Goal: Task Accomplishment & Management: Use online tool/utility

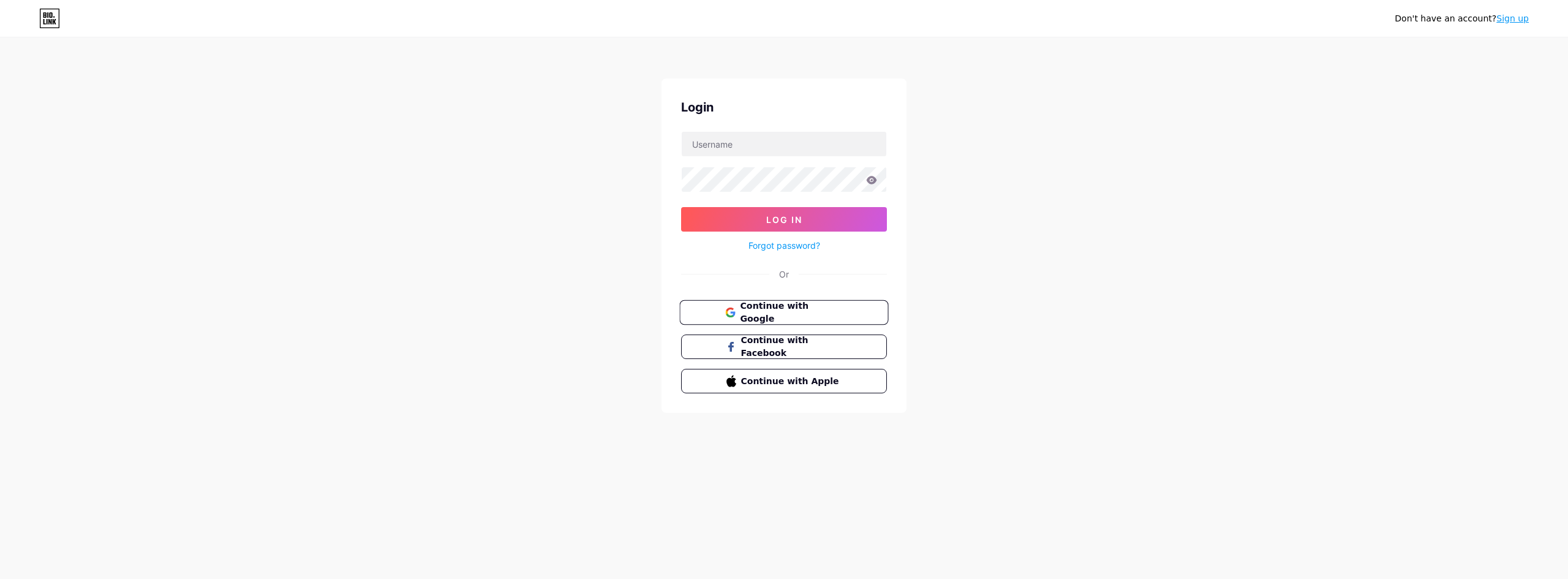
click at [819, 312] on span "Continue with Google" at bounding box center [790, 313] width 102 height 26
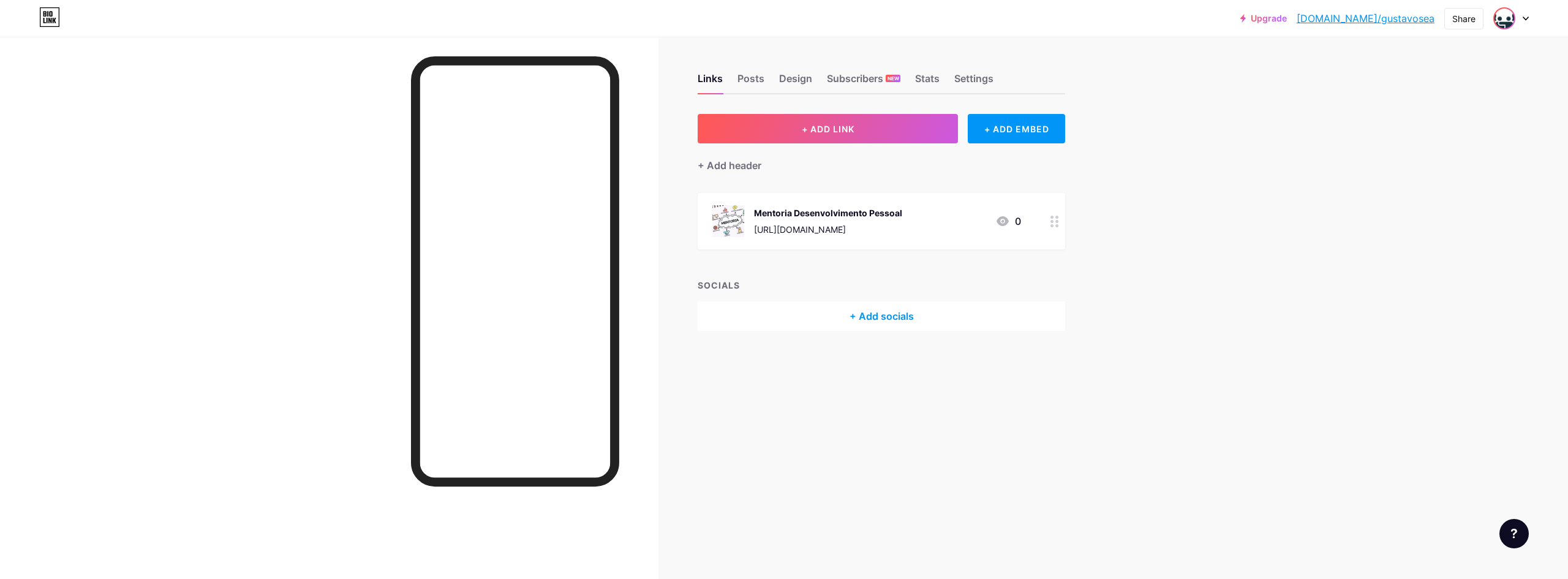
click at [1509, 17] on img at bounding box center [1504, 18] width 20 height 20
click at [1441, 162] on li "Logout" at bounding box center [1452, 171] width 152 height 33
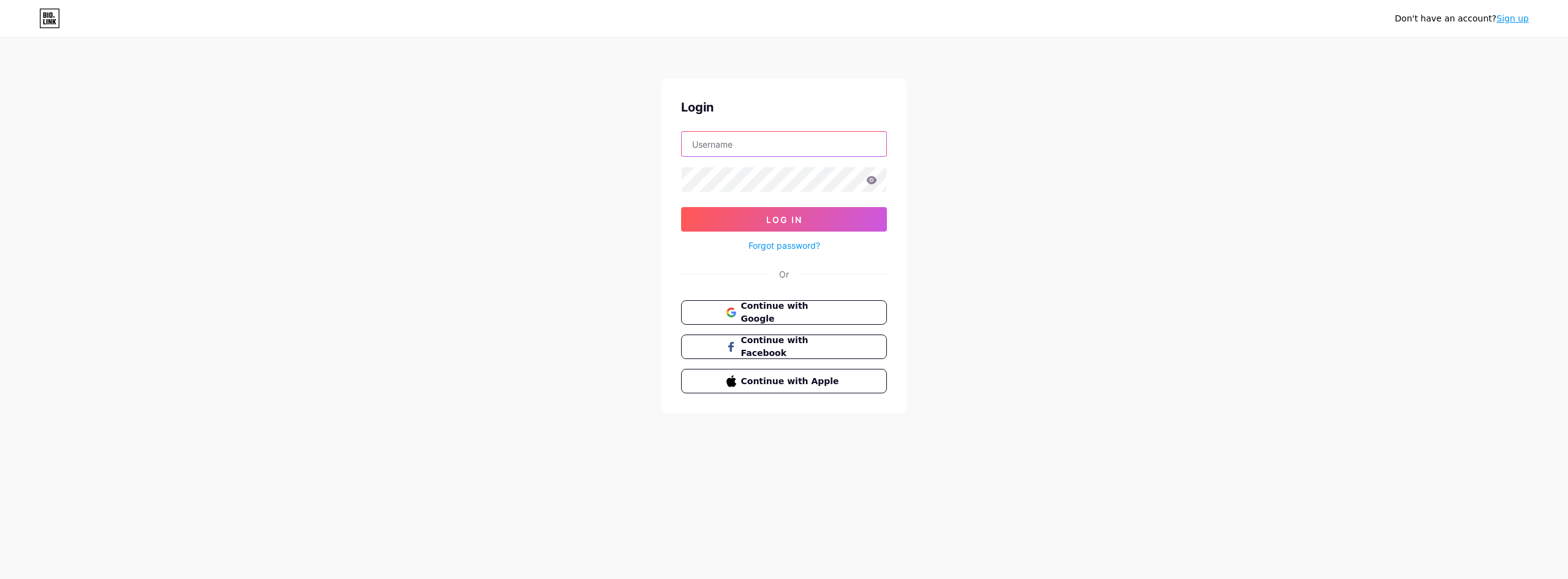
click at [780, 132] on input "text" at bounding box center [784, 144] width 204 height 24
type input "gustavo.santos@teleflux.com.br"
click at [681, 207] on button "Log In" at bounding box center [784, 219] width 206 height 24
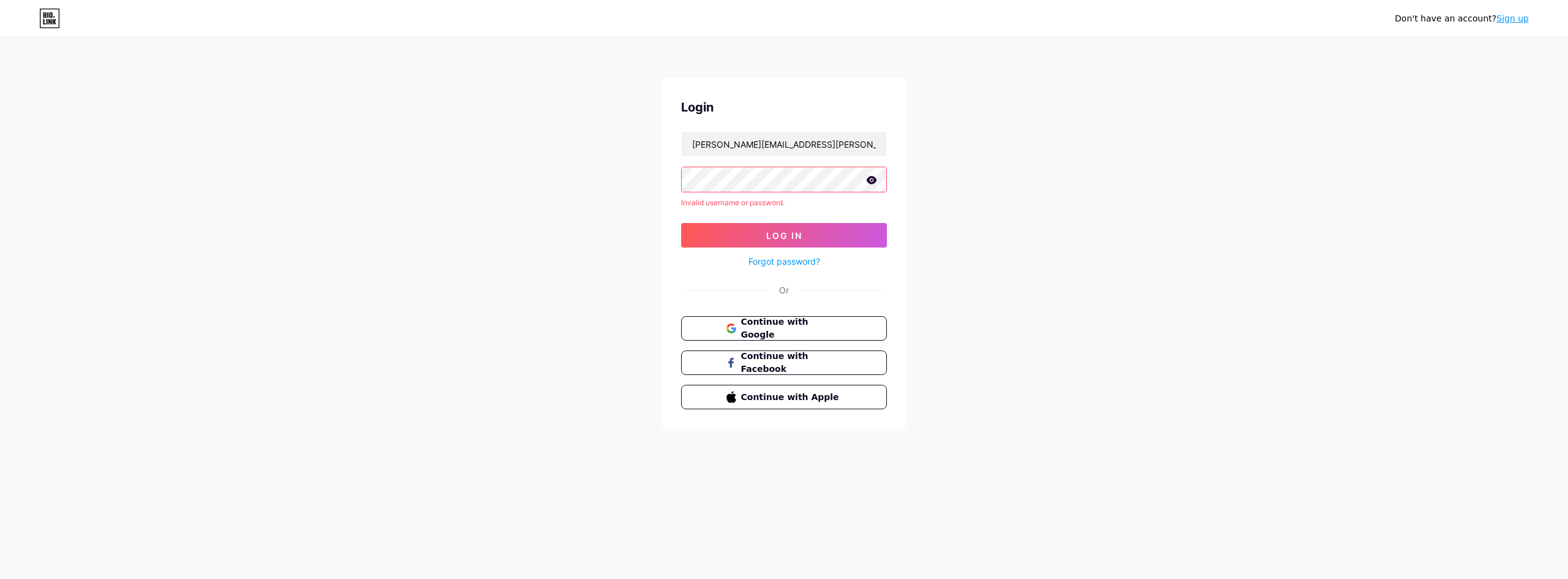
click at [600, 188] on div "Don't have an account? Sign up Login gustavo.santos@teleflux.com.br Invalid use…" at bounding box center [784, 233] width 1568 height 468
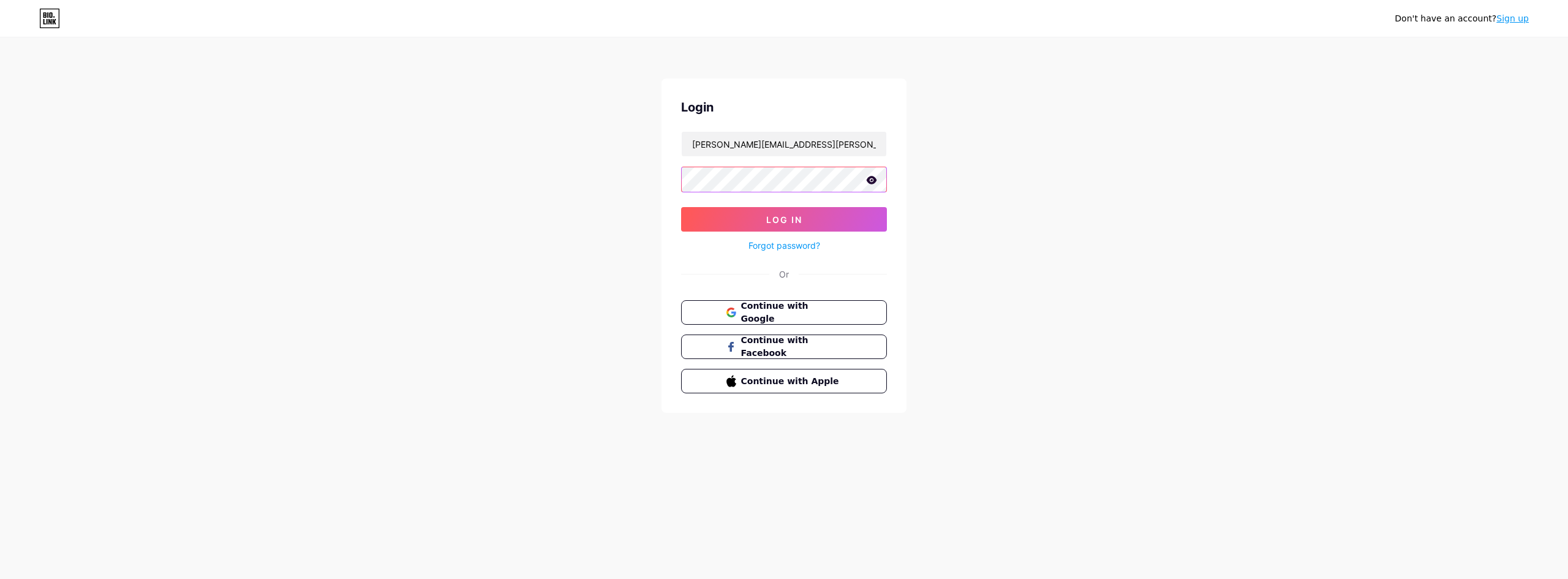
click at [681, 207] on button "Log In" at bounding box center [784, 219] width 206 height 24
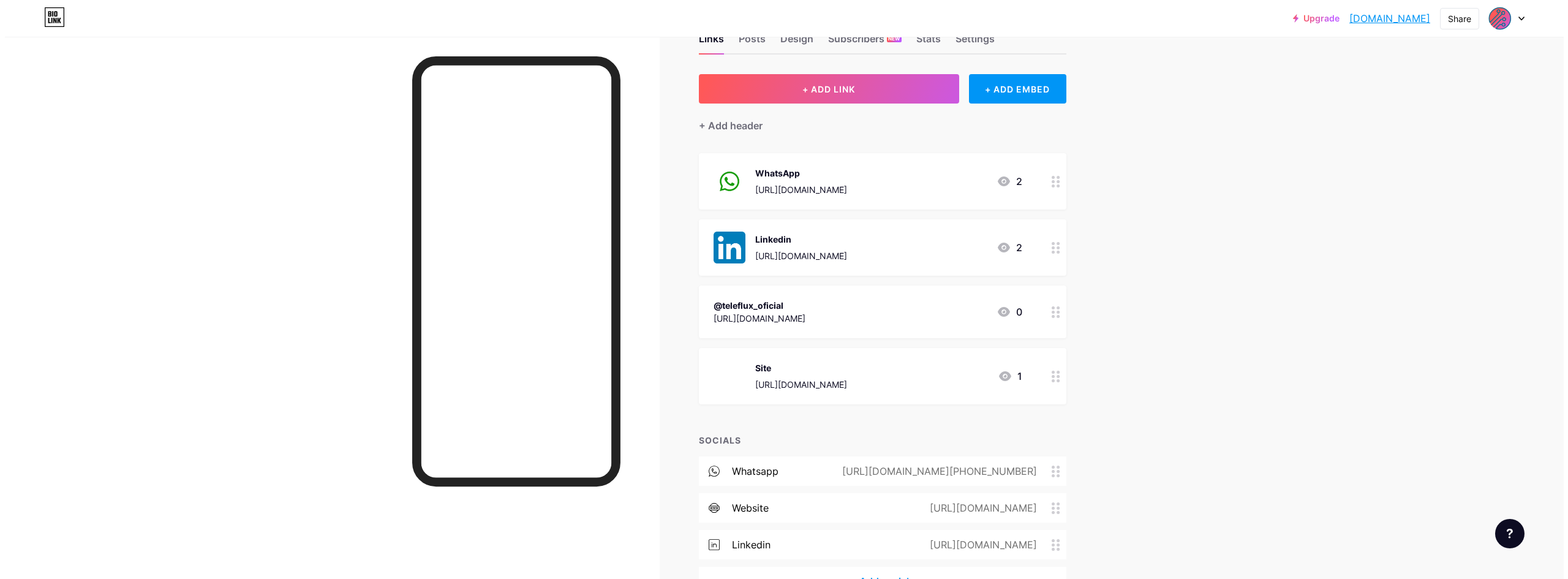
scroll to position [61, 0]
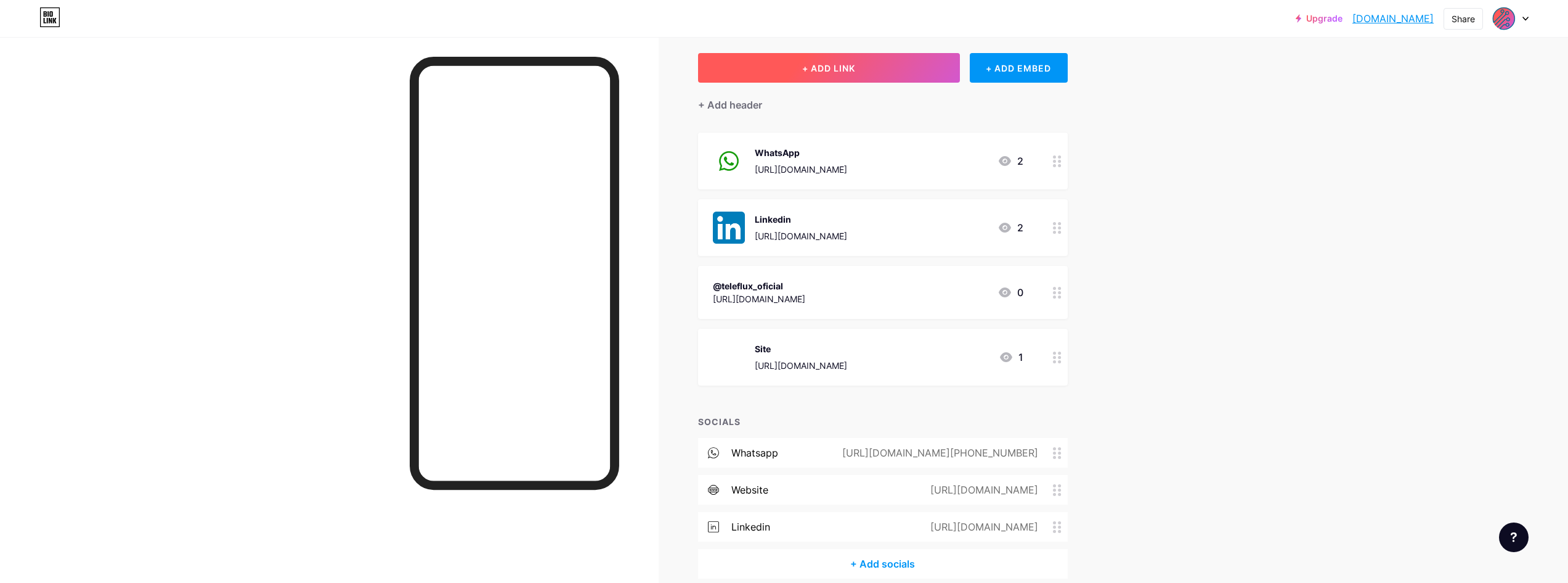
click at [864, 72] on button "+ ADD LINK" at bounding box center [829, 67] width 262 height 29
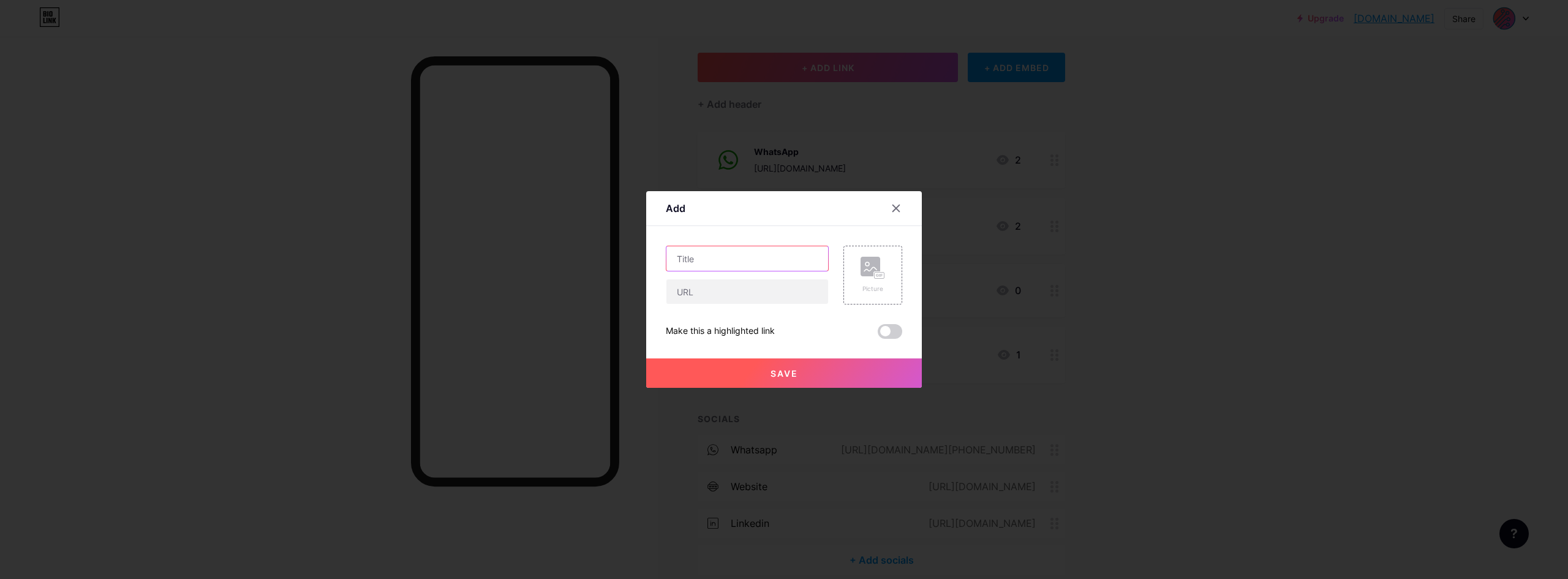
click at [727, 256] on input "text" at bounding box center [747, 259] width 162 height 24
type input "Artigo"
click at [741, 303] on input "text" at bounding box center [747, 291] width 162 height 24
paste input "https://www.linkedin.com/pulse/por-que-o-whatsapp-%25C3%25A9-novo-telefone-do-a…"
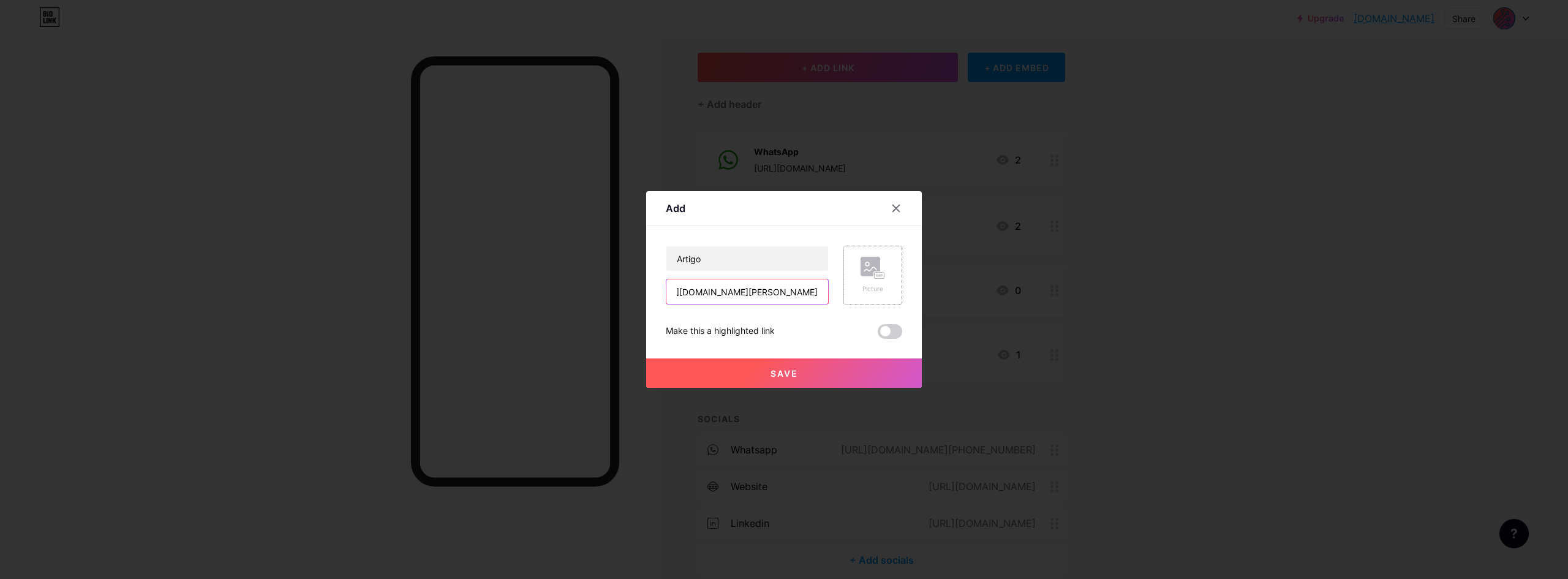
type input "https://www.linkedin.com/pulse/por-que-o-whatsapp-%25C3%25A9-novo-telefone-do-a…"
click at [860, 276] on icon at bounding box center [873, 268] width 24 height 22
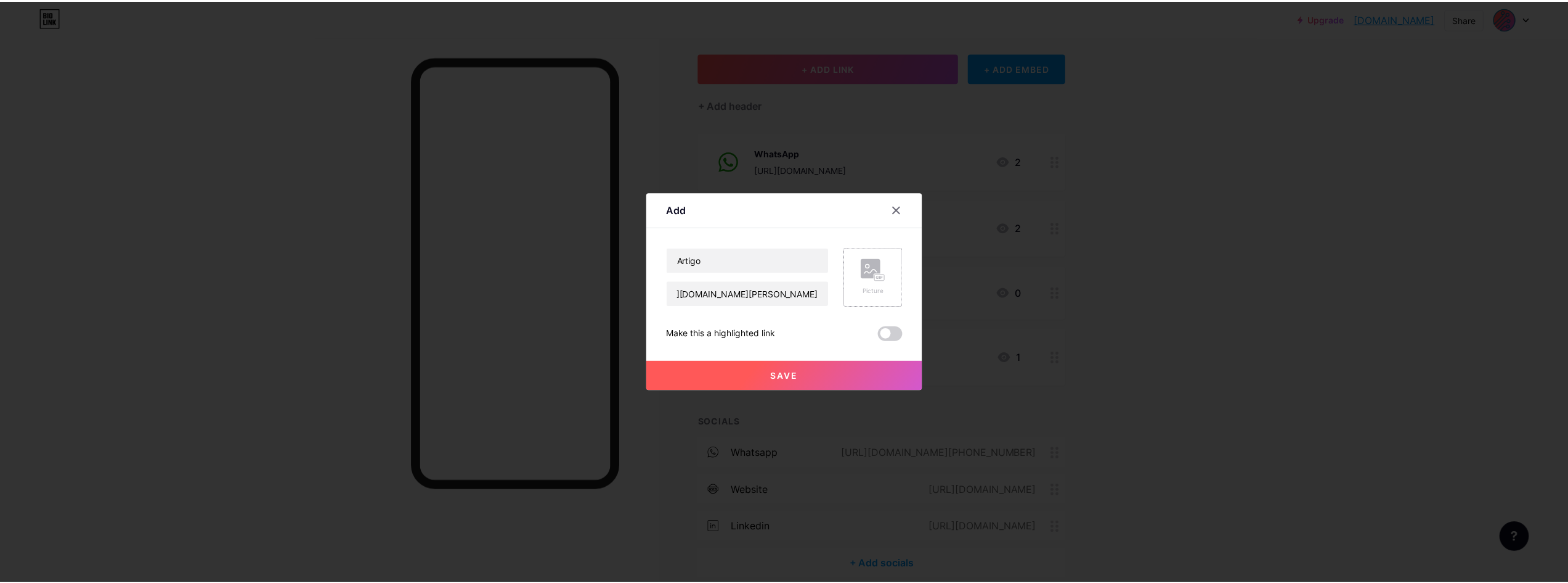
scroll to position [0, 0]
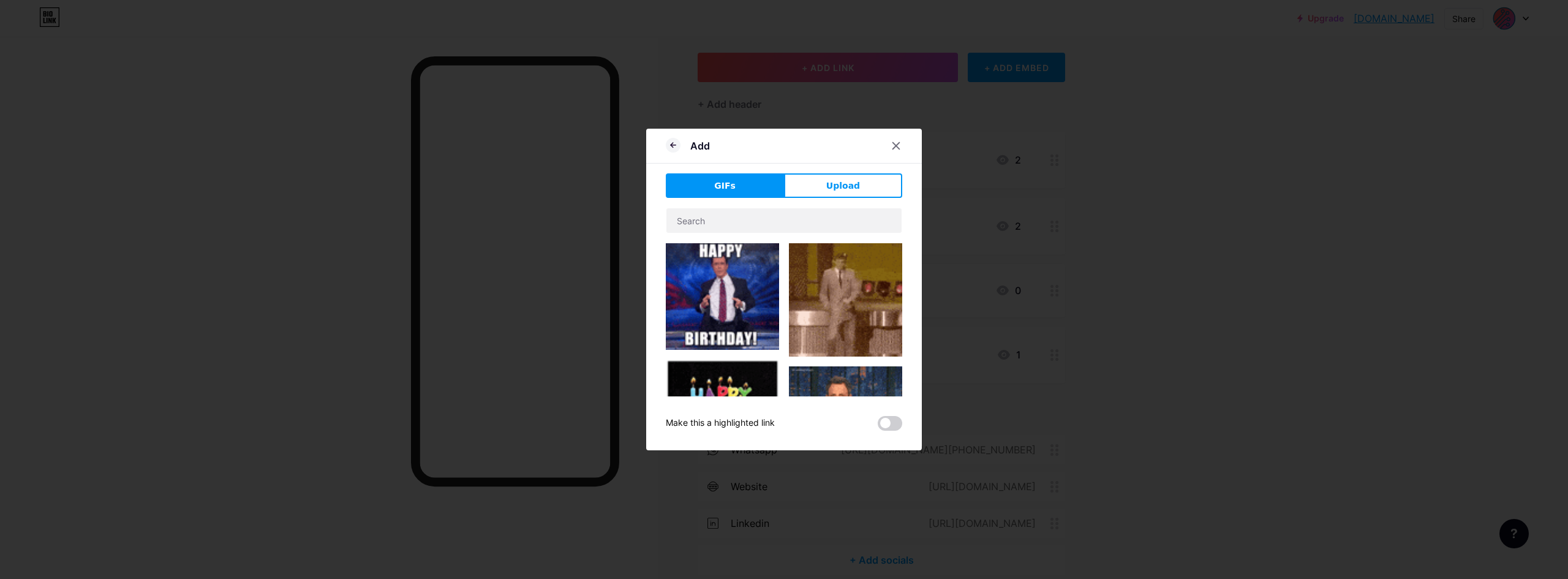
click at [855, 188] on button "Upload" at bounding box center [843, 186] width 118 height 24
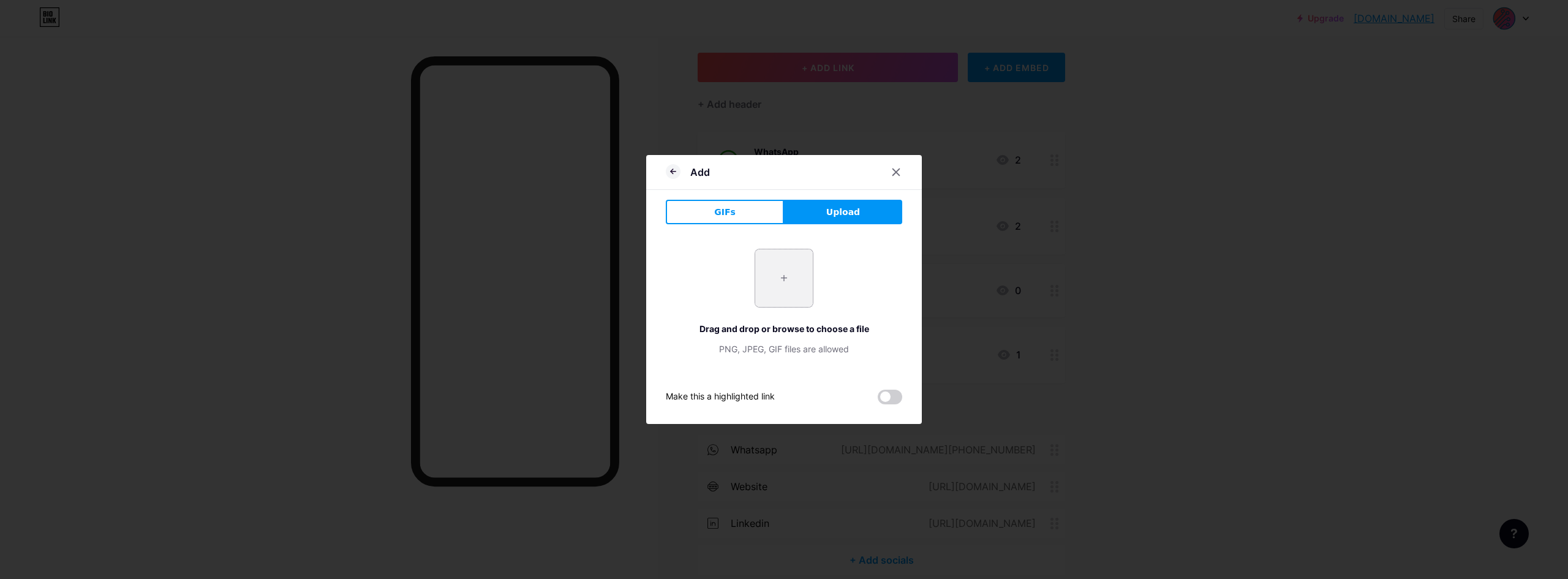
click at [784, 281] on input "file" at bounding box center [784, 277] width 57 height 57
type input "C:\fakepath\8632627.png"
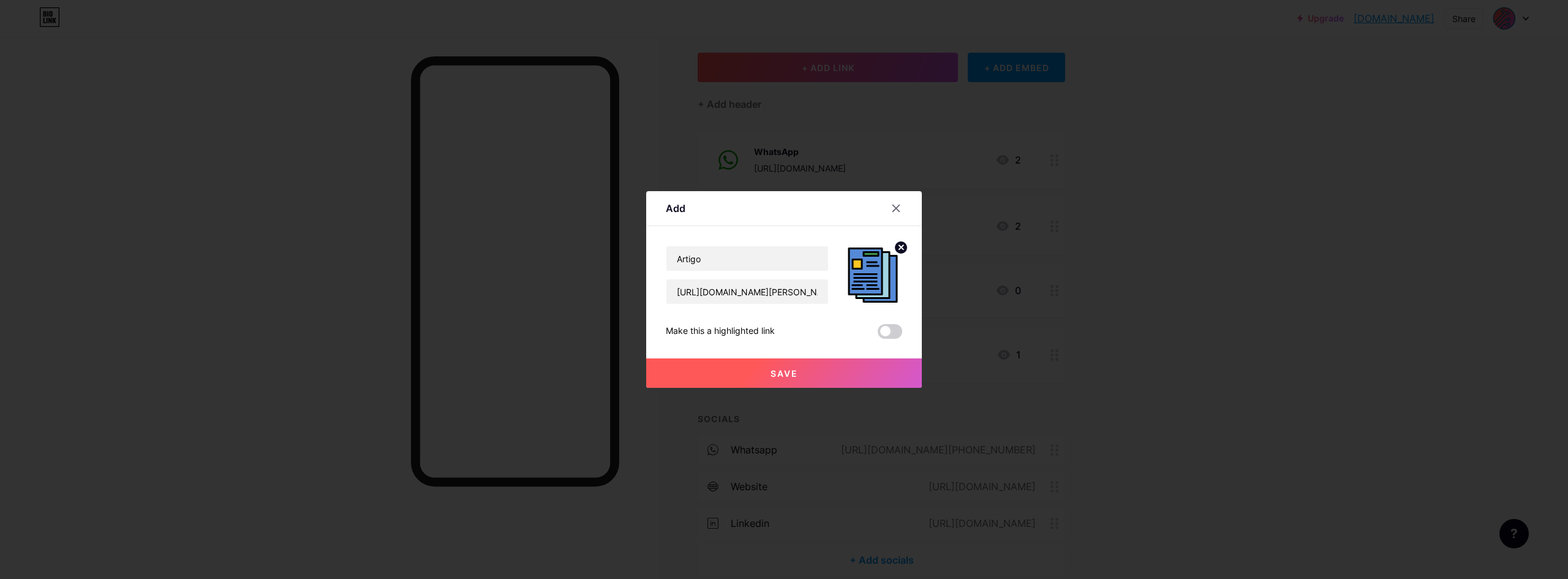
click at [781, 372] on span "Save" at bounding box center [784, 373] width 27 height 10
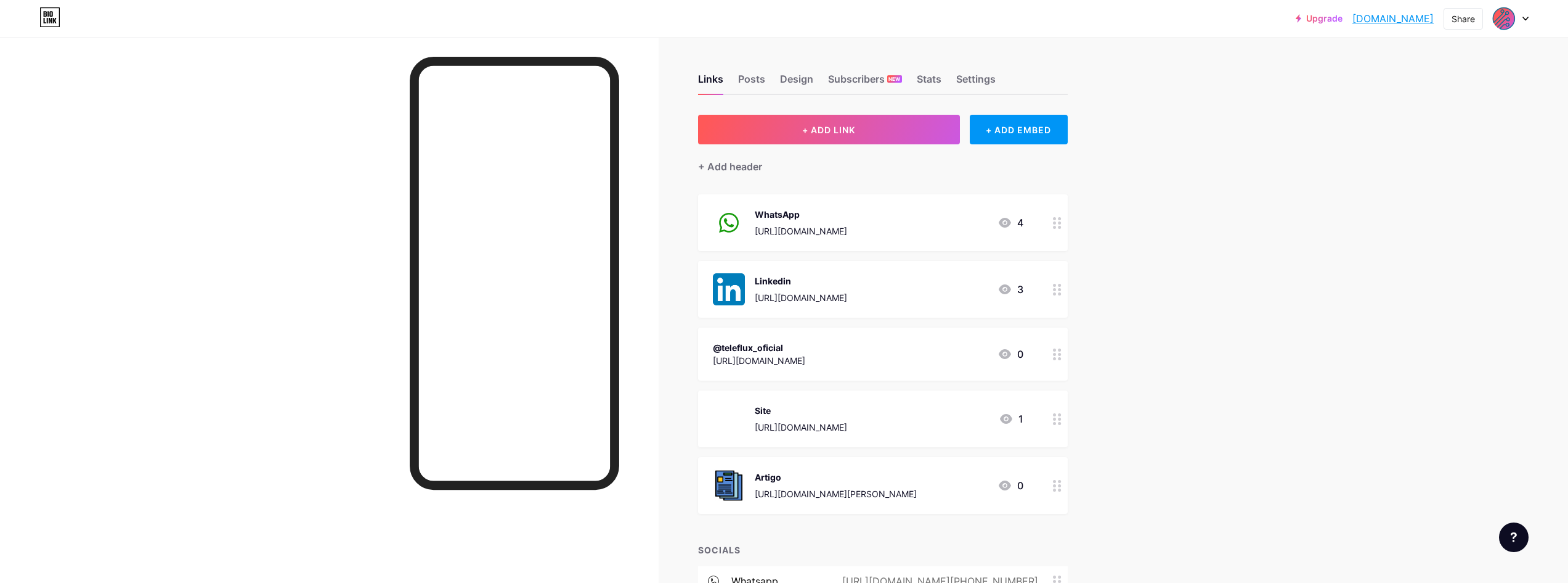
click at [913, 480] on div "Artigo" at bounding box center [836, 477] width 162 height 13
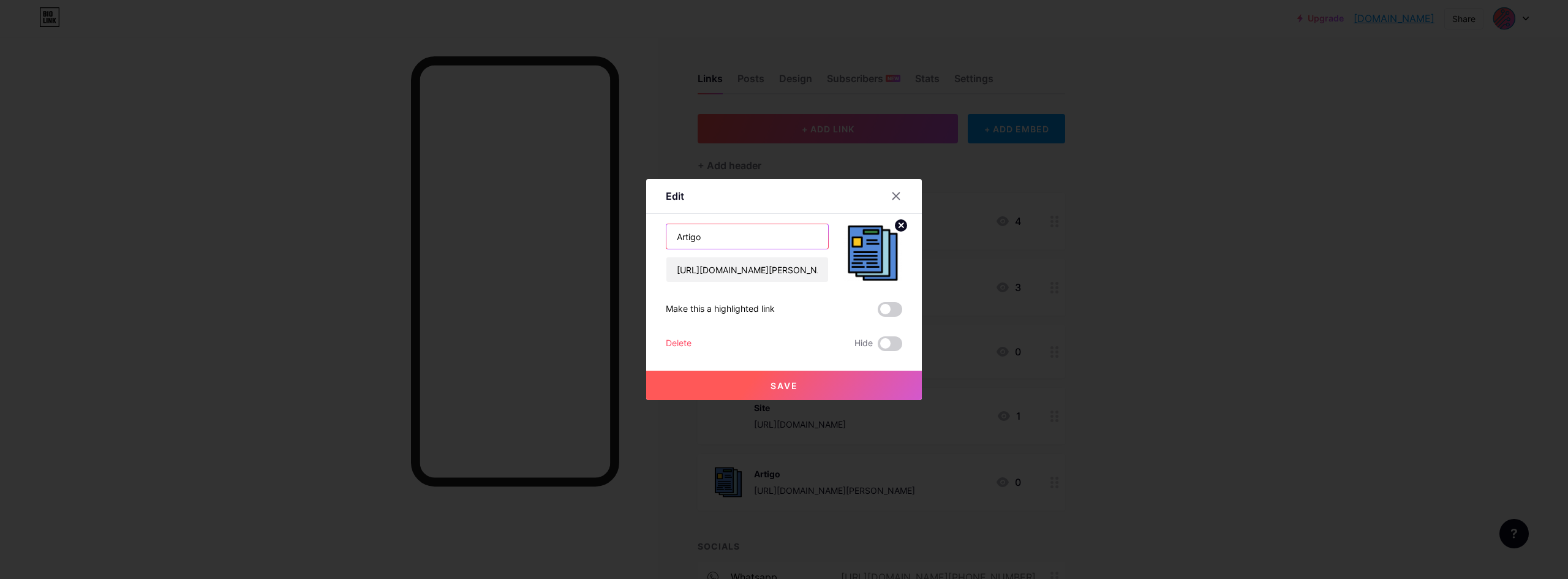
click at [735, 238] on input "Artigo" at bounding box center [747, 236] width 162 height 24
type input "Artigo"
click at [889, 190] on div at bounding box center [896, 196] width 22 height 22
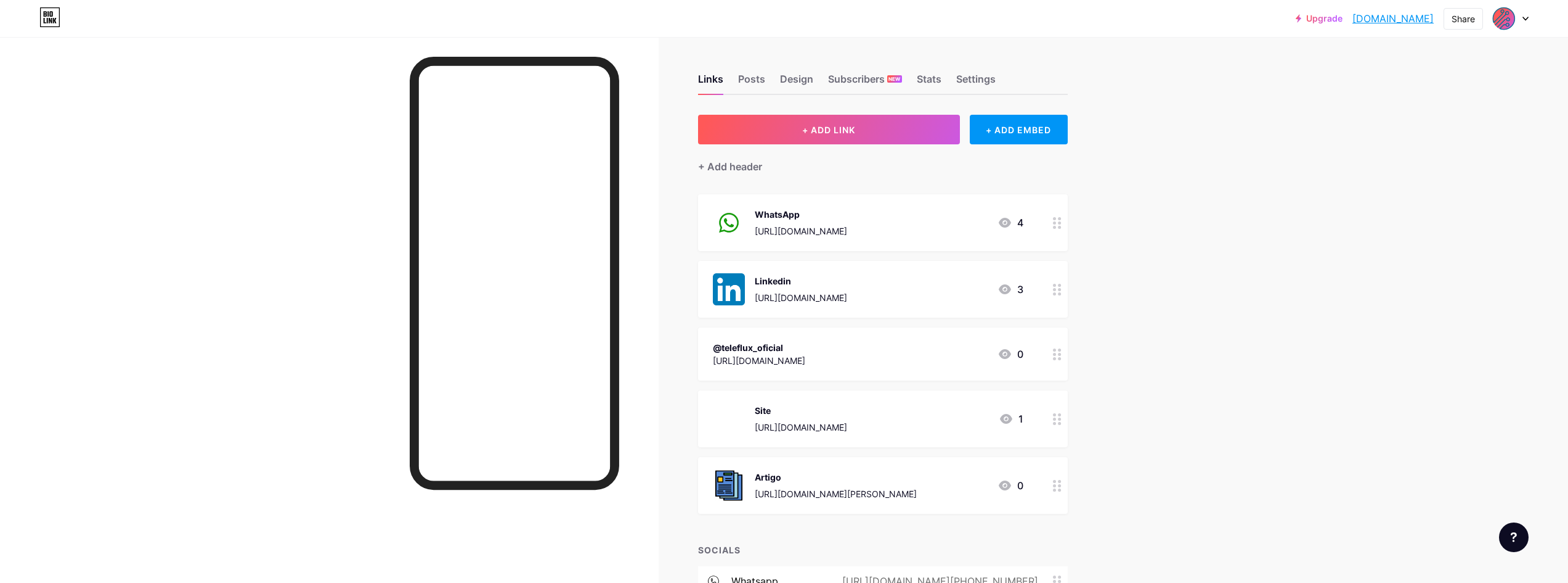
click at [1555, 212] on div "Upgrade teleflux.bio.li... teleflux.bio.link Share Switch accounts Teleflux bio…" at bounding box center [784, 384] width 1568 height 768
